Goal: Task Accomplishment & Management: Complete application form

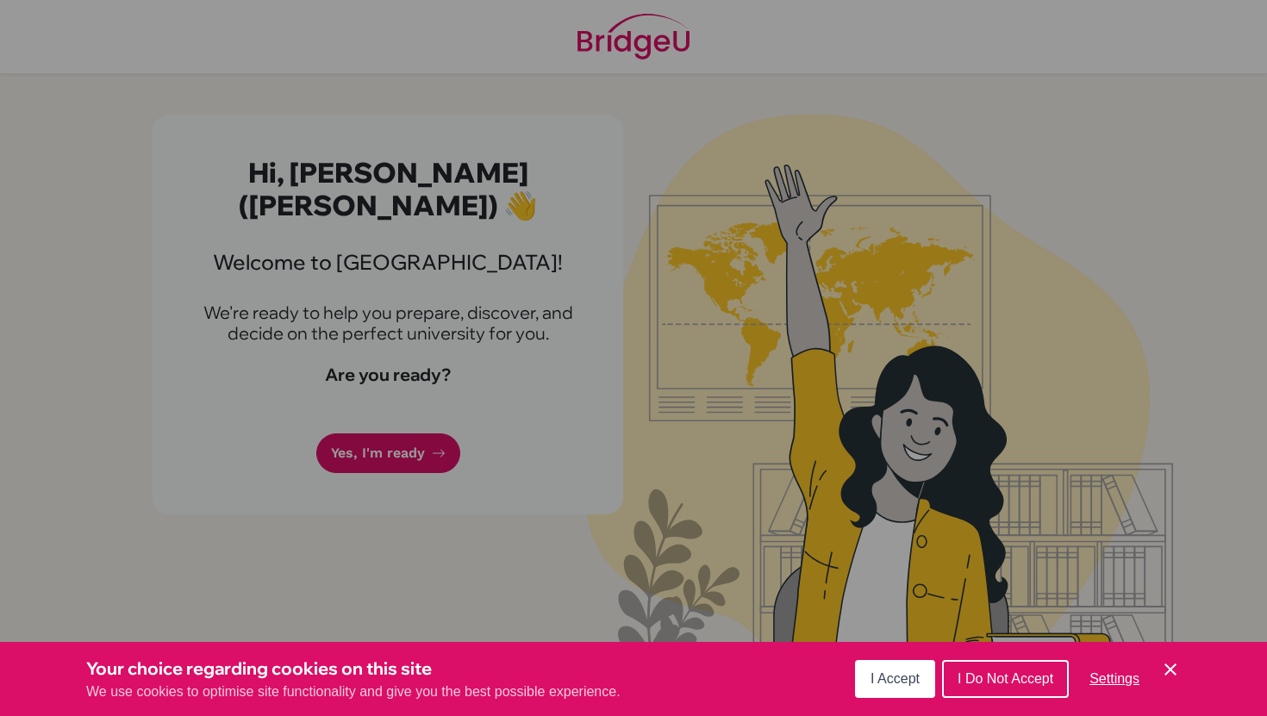
click at [908, 681] on span "I Accept" at bounding box center [894, 678] width 49 height 15
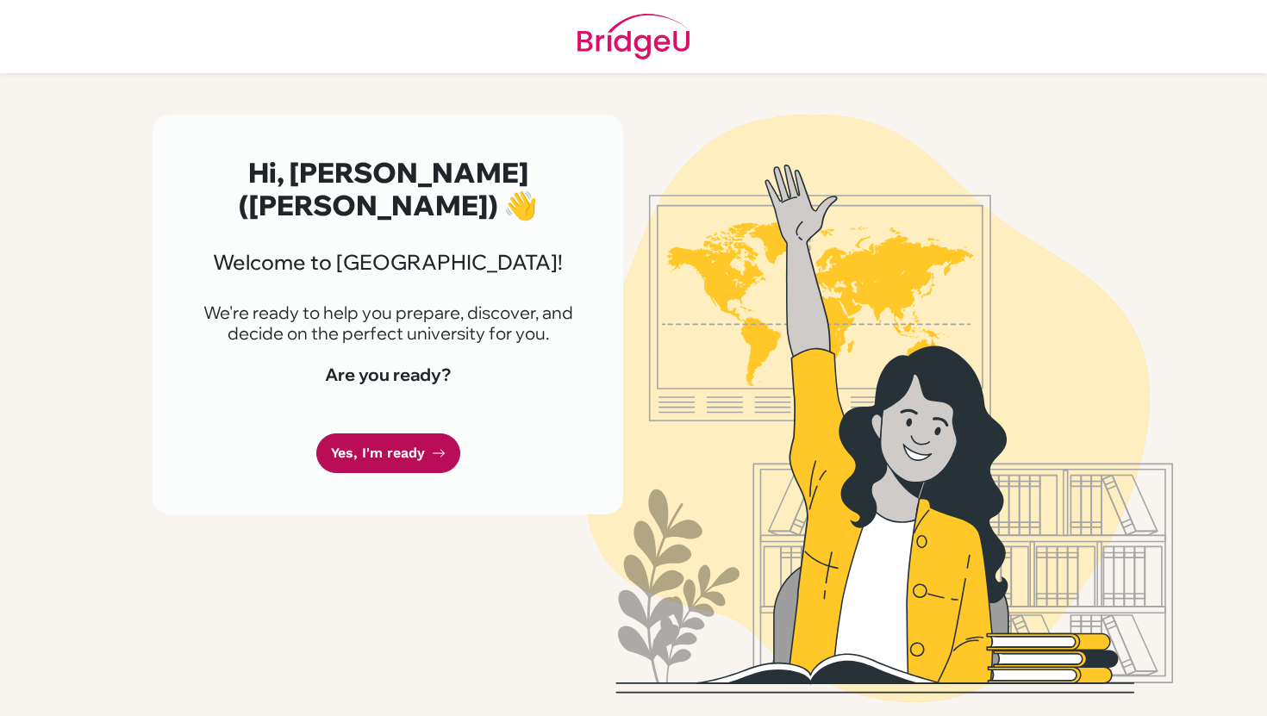
click at [422, 463] on link "Yes, I'm ready" at bounding box center [388, 453] width 144 height 40
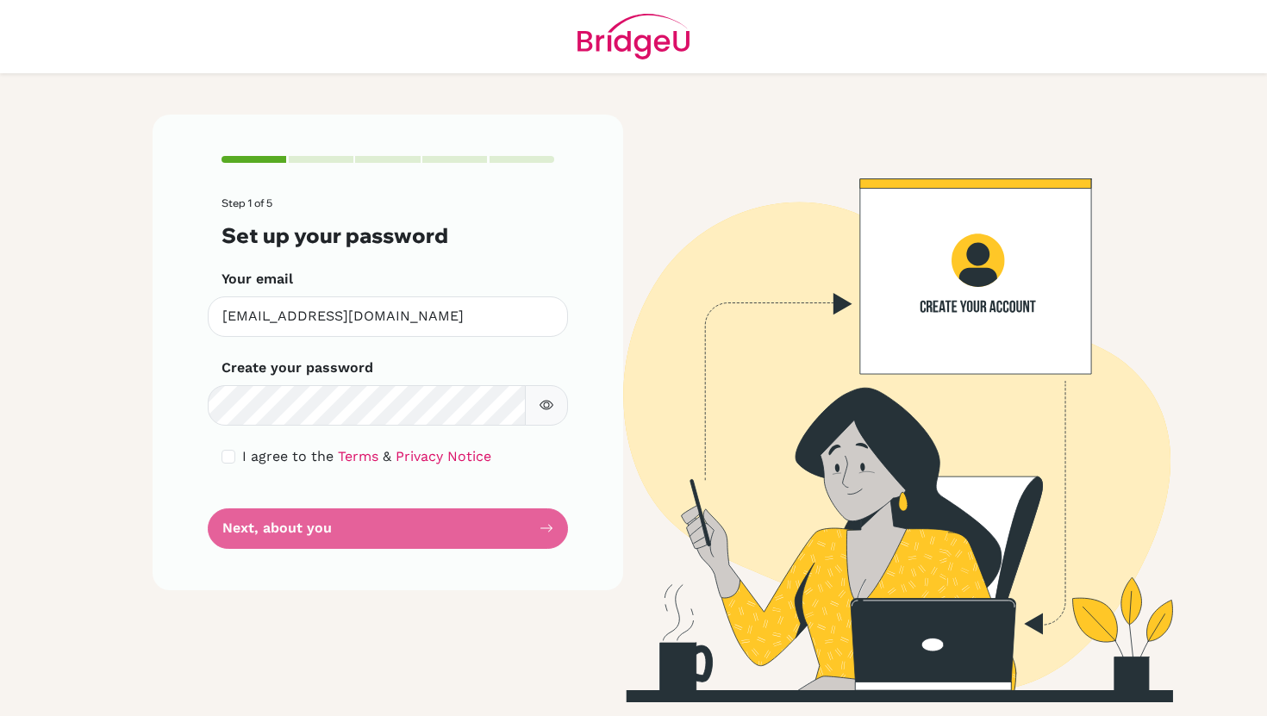
click at [293, 384] on div "Create your password Make sure it's at least 6 characters" at bounding box center [387, 392] width 333 height 68
click at [542, 410] on icon "button" at bounding box center [546, 405] width 14 height 14
click at [229, 464] on div "I agree to the Terms & Privacy Notice" at bounding box center [387, 456] width 333 height 21
click at [229, 461] on input "checkbox" at bounding box center [228, 457] width 14 height 14
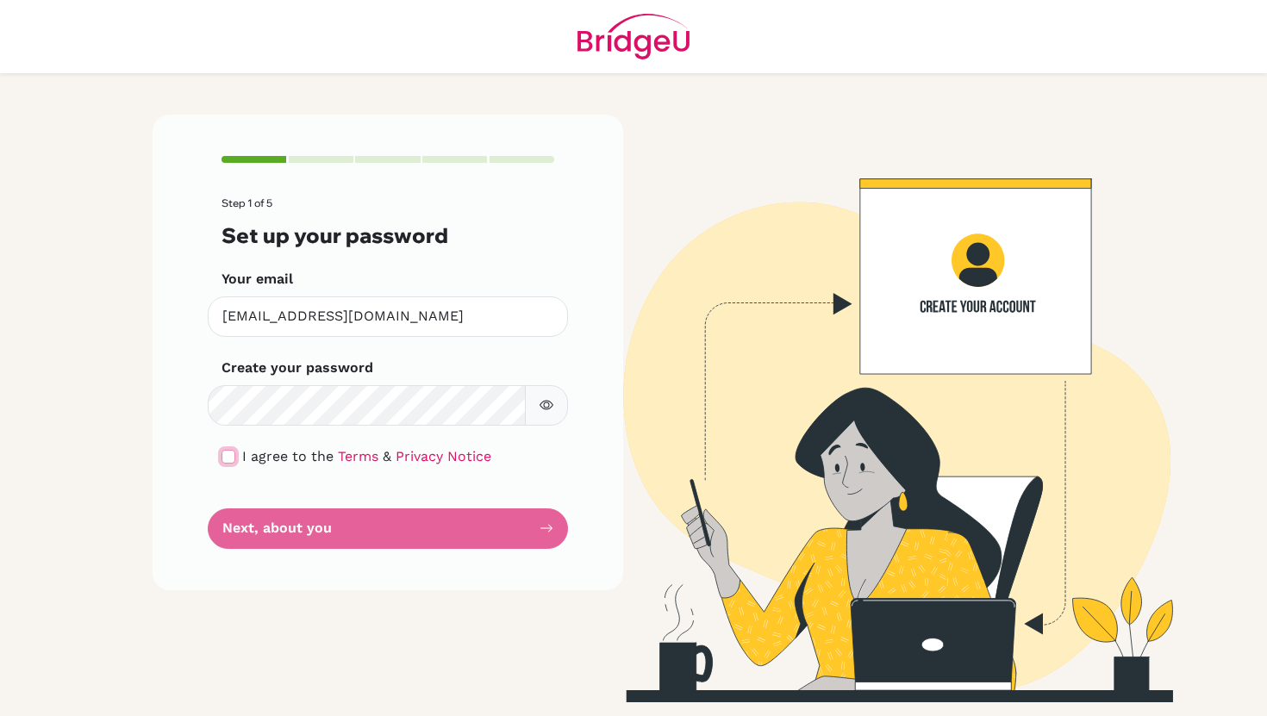
checkbox input "true"
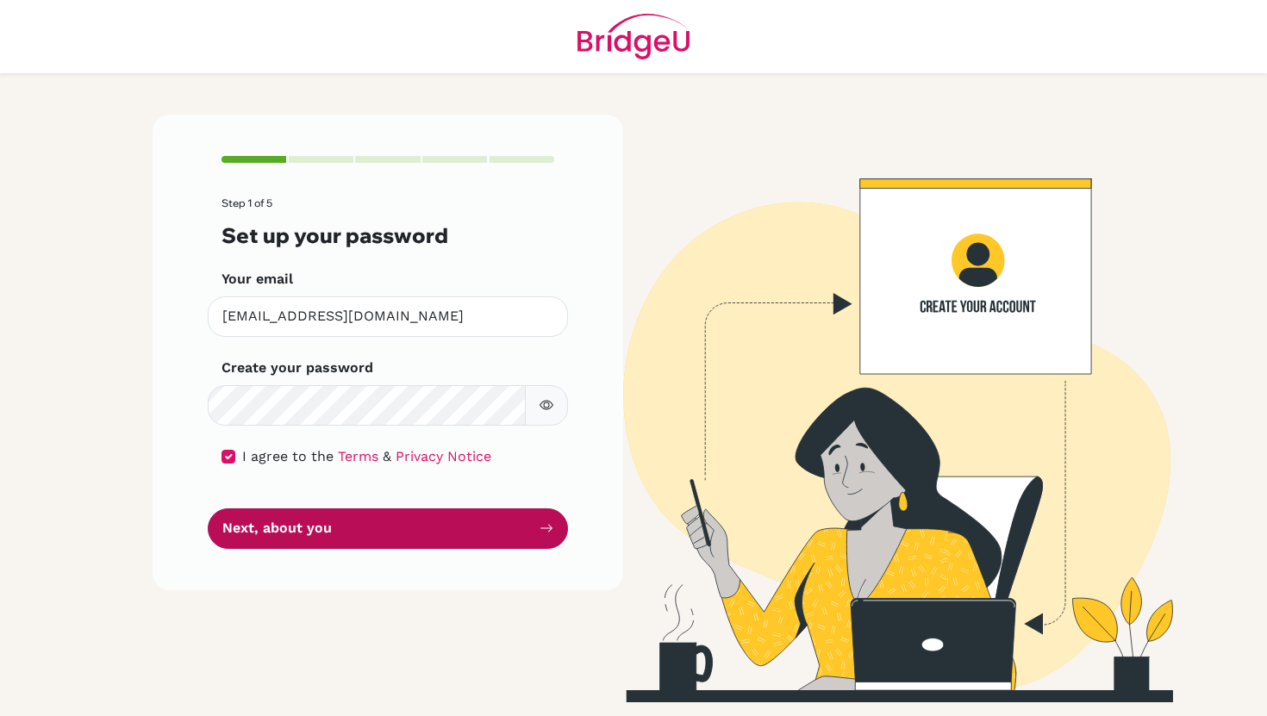
click at [372, 527] on button "Next, about you" at bounding box center [388, 528] width 360 height 40
